Goal: Transaction & Acquisition: Subscribe to service/newsletter

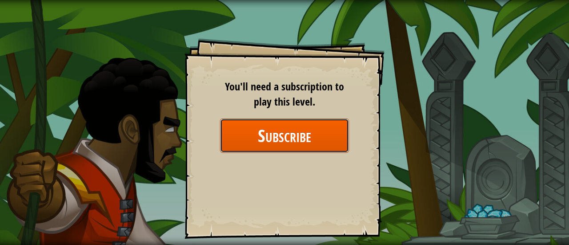
click at [294, 129] on button "Subscribe" at bounding box center [284, 135] width 129 height 34
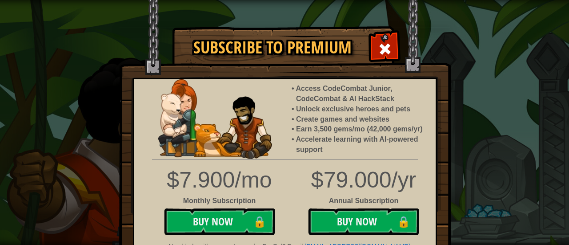
drag, startPoint x: 290, startPoint y: 64, endPoint x: 296, endPoint y: 55, distance: 10.5
click at [290, 63] on img at bounding box center [285, 129] width 332 height 259
click at [296, 54] on h1 "Subscribe to Premium" at bounding box center [272, 47] width 182 height 19
click at [382, 49] on span at bounding box center [385, 49] width 14 height 14
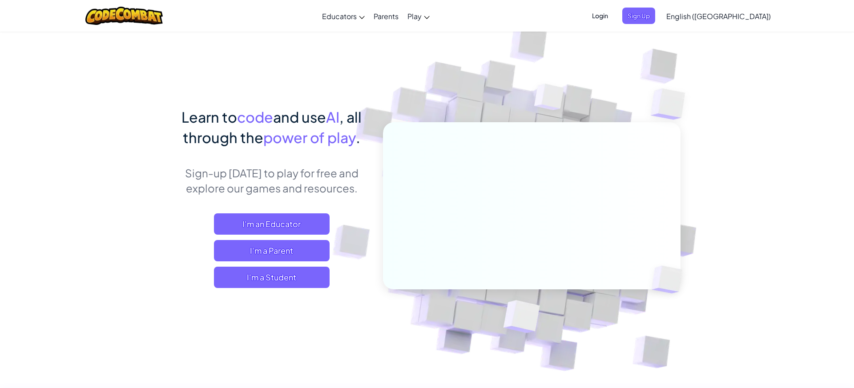
click at [613, 16] on span "Login" at bounding box center [599, 16] width 27 height 16
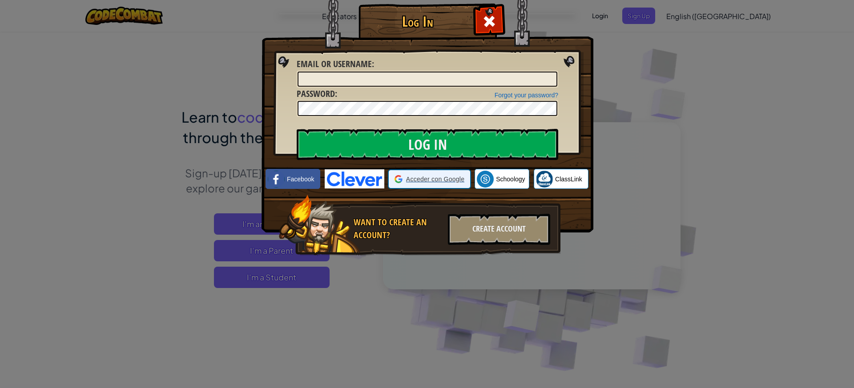
click at [433, 178] on span "Acceder con Google" at bounding box center [435, 179] width 58 height 9
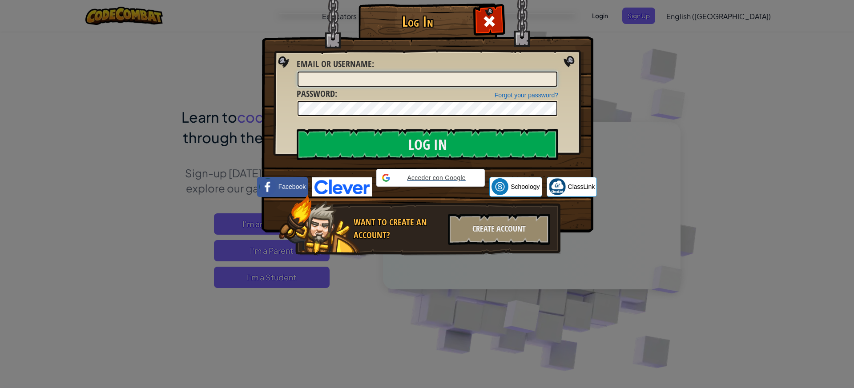
click at [365, 78] on input "Email or Username :" at bounding box center [427, 79] width 260 height 15
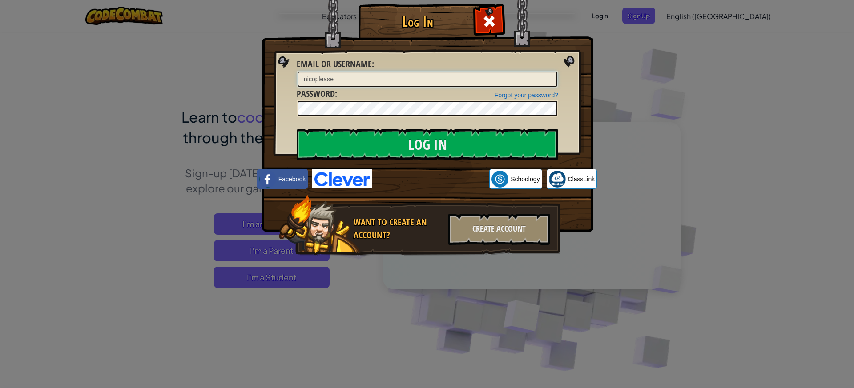
type input "nicoplease"
click at [394, 137] on input "Log In" at bounding box center [427, 144] width 261 height 31
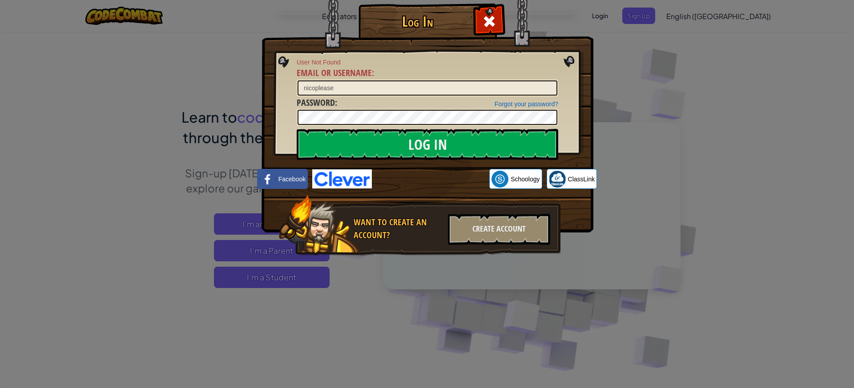
click at [432, 177] on div "Acceder con Google. Se abre en una pestaña nueva" at bounding box center [430, 179] width 108 height 20
